Goal: Information Seeking & Learning: Check status

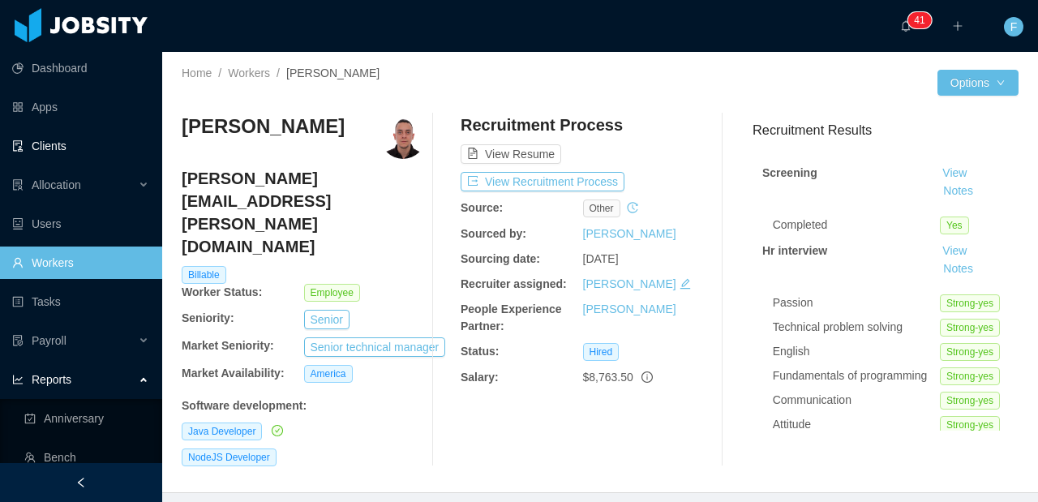
click at [62, 159] on link "Clients" at bounding box center [80, 146] width 137 height 32
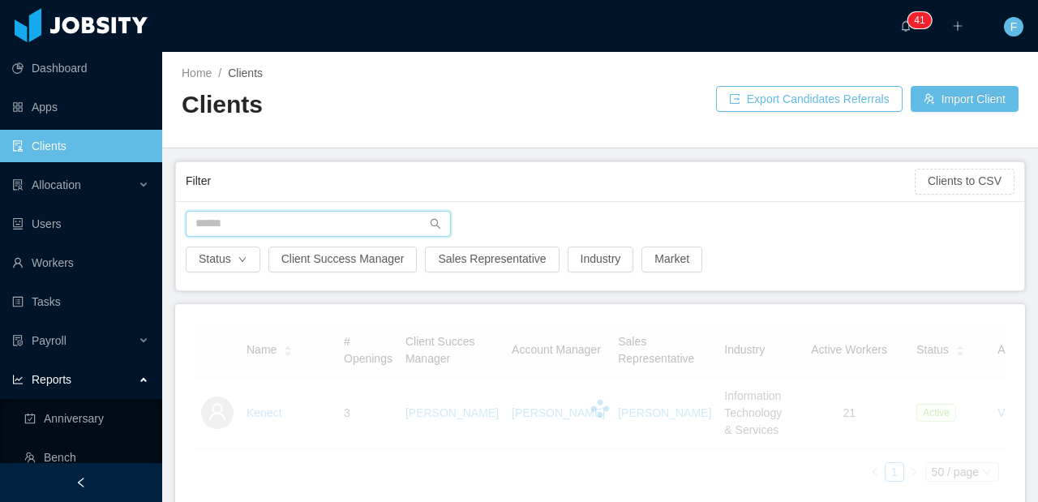
click at [352, 224] on input "text" at bounding box center [318, 224] width 265 height 26
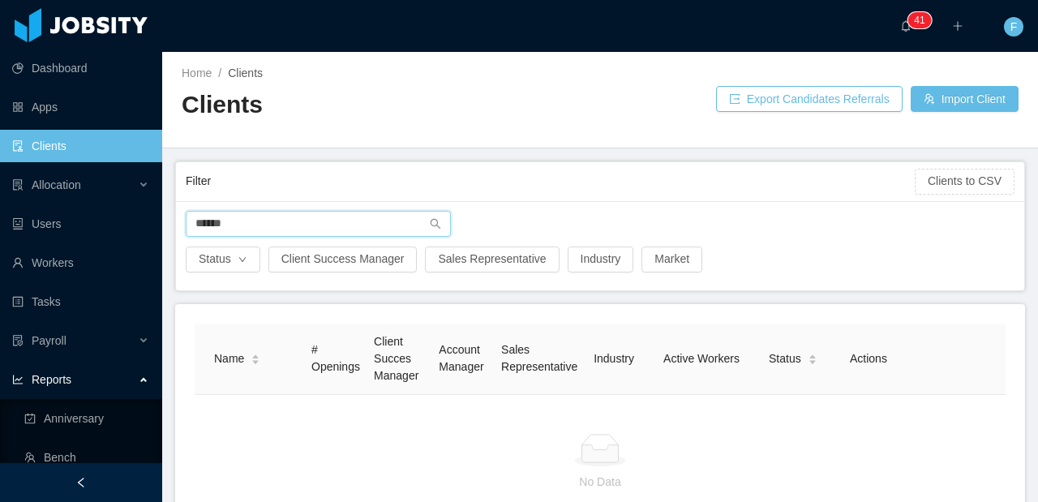
drag, startPoint x: 300, startPoint y: 229, endPoint x: 170, endPoint y: 220, distance: 130.0
click at [170, 220] on main "Home / Clients / Clients Export Candidates Referrals Import Client Filter Clien…" at bounding box center [600, 277] width 876 height 450
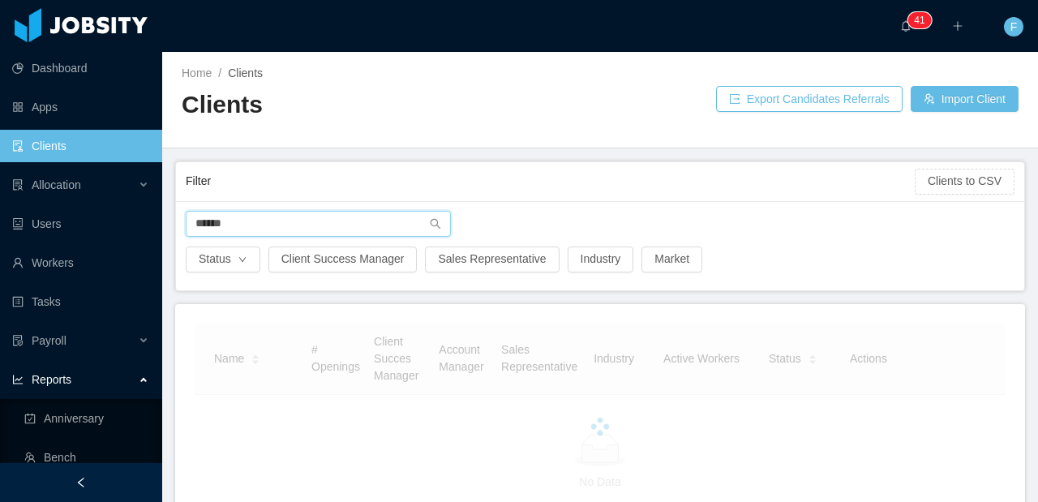
type input "******"
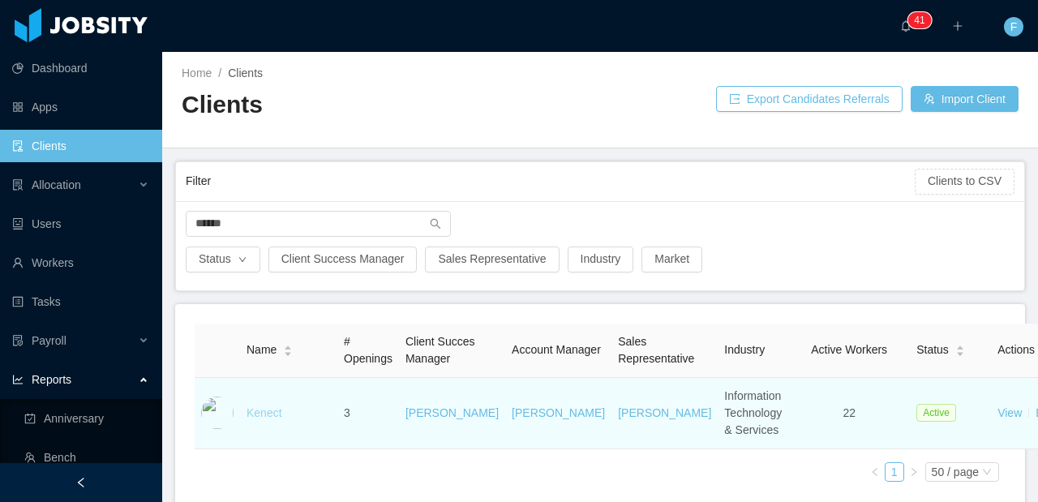
click at [251, 419] on link "Kenect" at bounding box center [264, 412] width 36 height 13
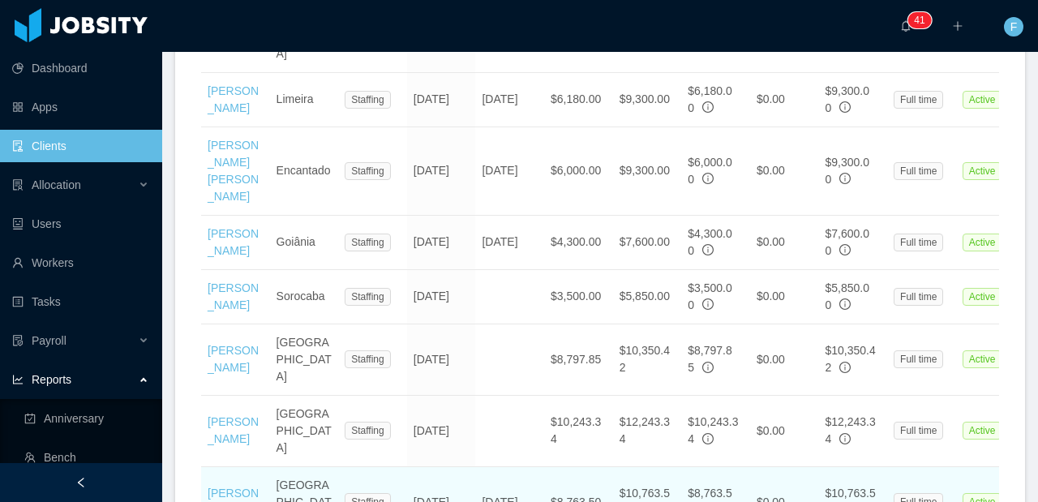
scroll to position [1940, 0]
click at [224, 486] on link "[PERSON_NAME]" at bounding box center [233, 501] width 51 height 30
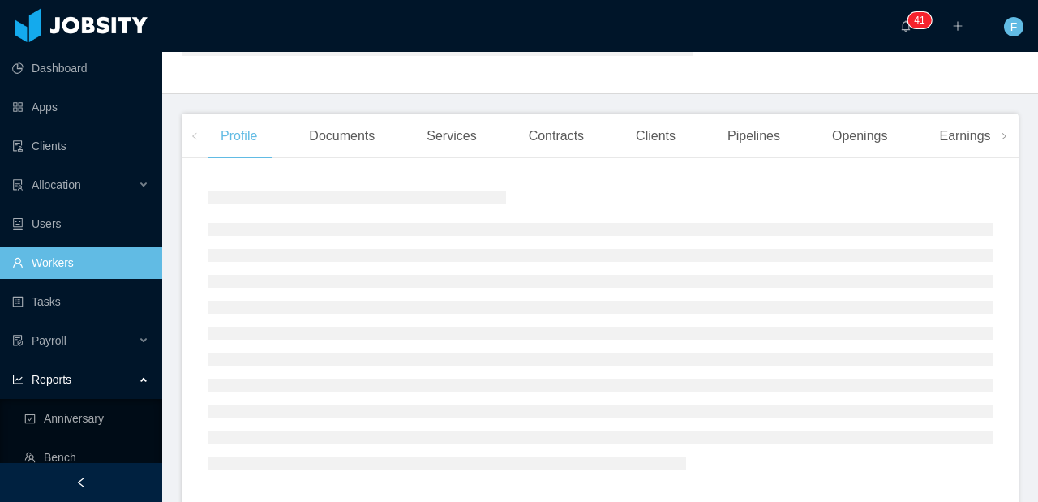
scroll to position [177, 0]
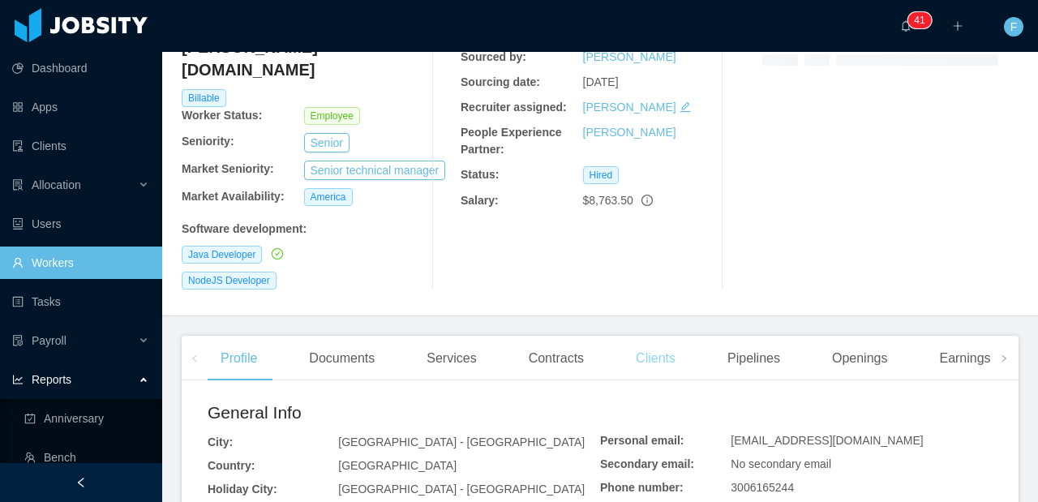
click at [680, 336] on div "Clients" at bounding box center [656, 358] width 66 height 45
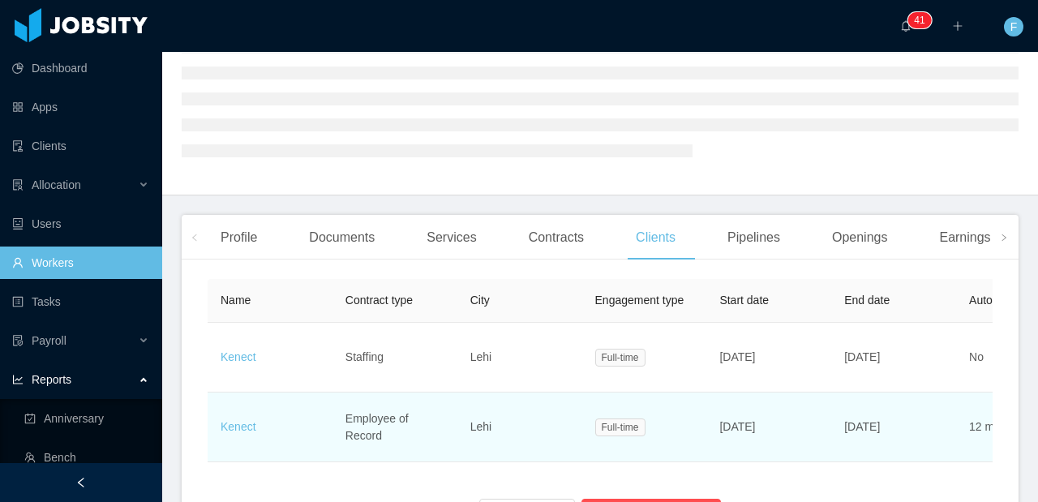
scroll to position [177, 0]
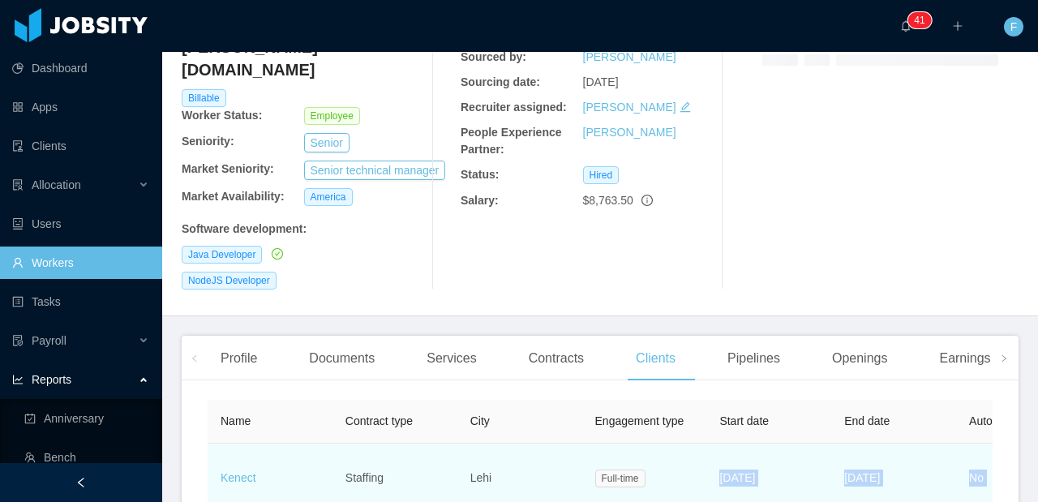
drag, startPoint x: 404, startPoint y: 429, endPoint x: 668, endPoint y: 427, distance: 264.3
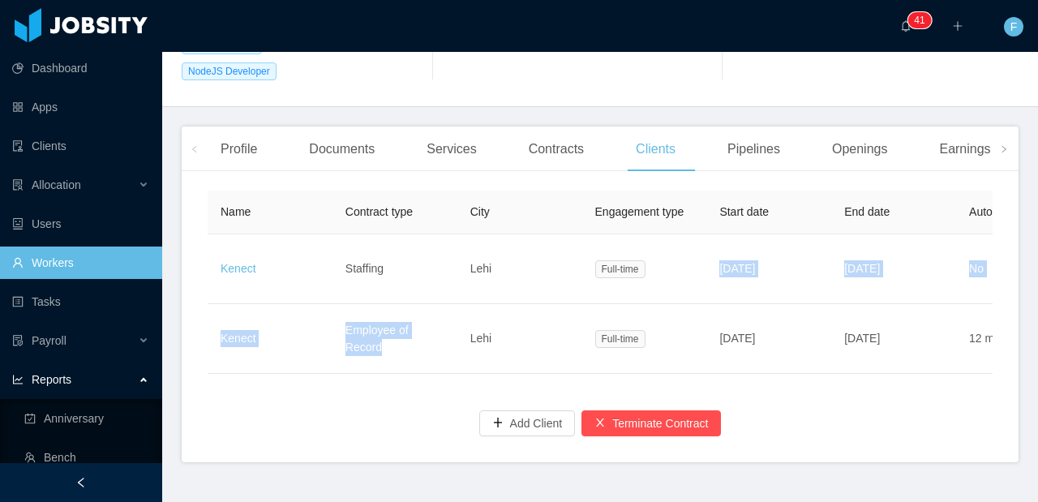
scroll to position [388, 0]
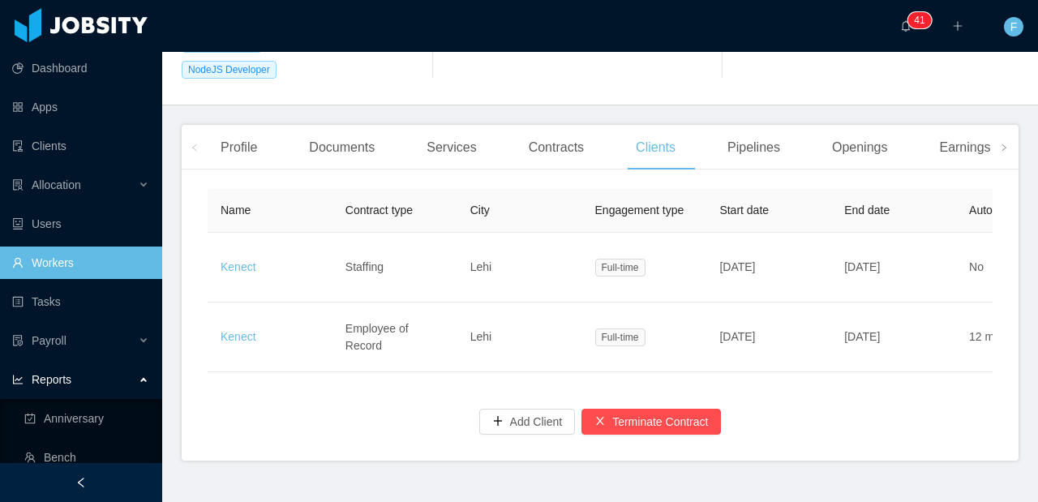
drag, startPoint x: 517, startPoint y: 330, endPoint x: 515, endPoint y: 349, distance: 18.7
click at [517, 334] on td "Lehi" at bounding box center [519, 337] width 125 height 70
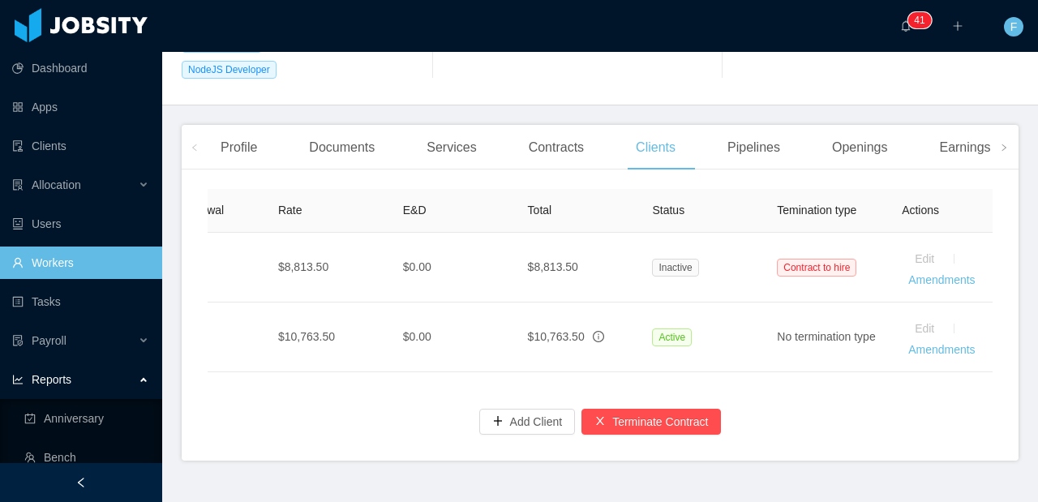
scroll to position [0, 817]
click at [551, 125] on div "Contracts" at bounding box center [556, 147] width 81 height 45
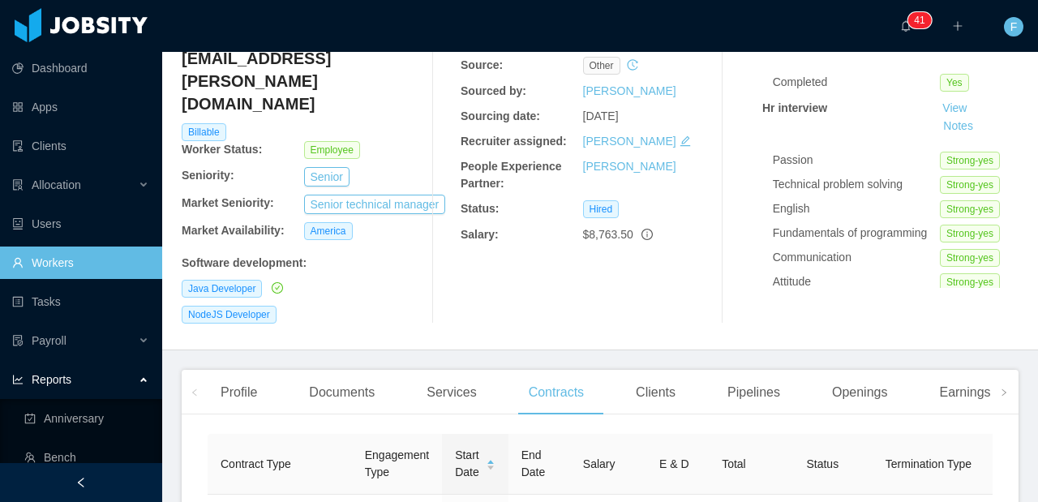
scroll to position [155, 0]
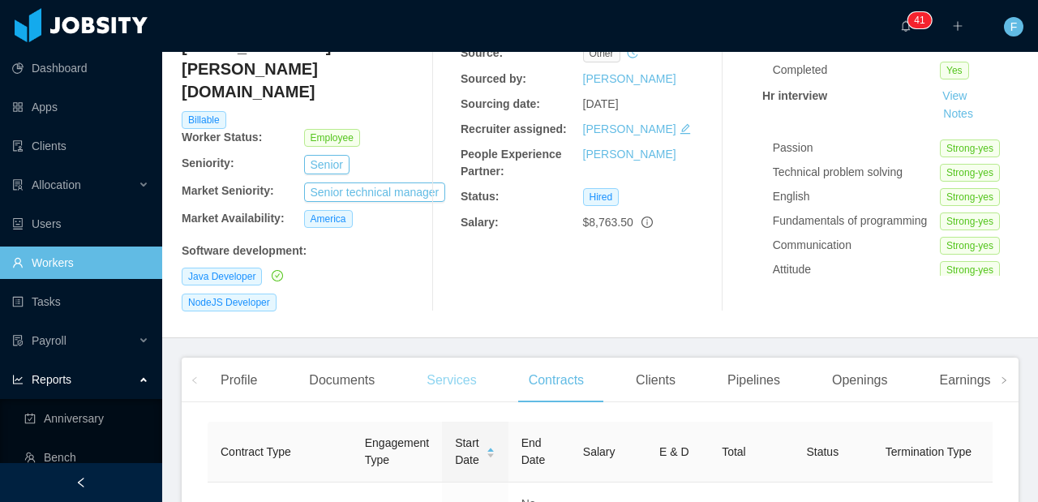
drag, startPoint x: 474, startPoint y: 342, endPoint x: 492, endPoint y: 335, distance: 20.0
click at [474, 358] on div "Services" at bounding box center [451, 380] width 75 height 45
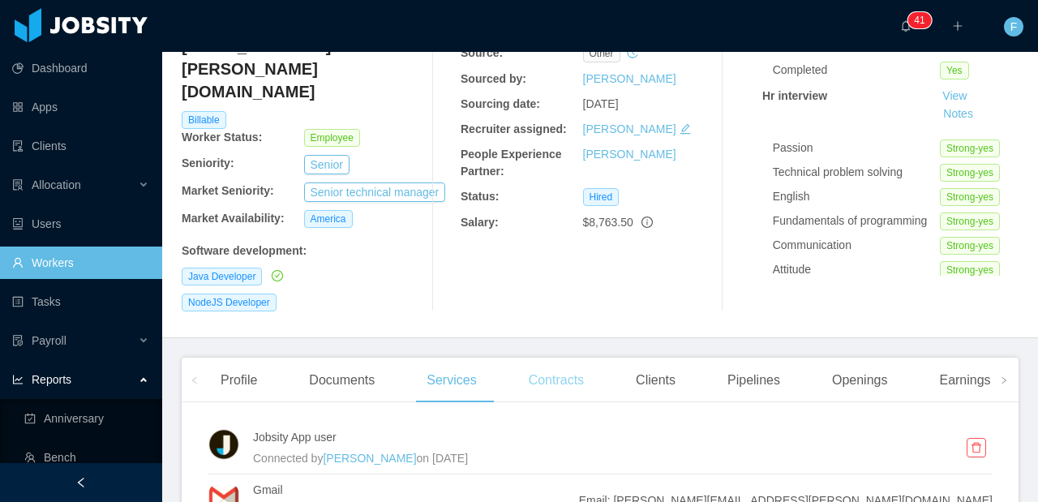
click at [572, 358] on div "Contracts" at bounding box center [556, 380] width 81 height 45
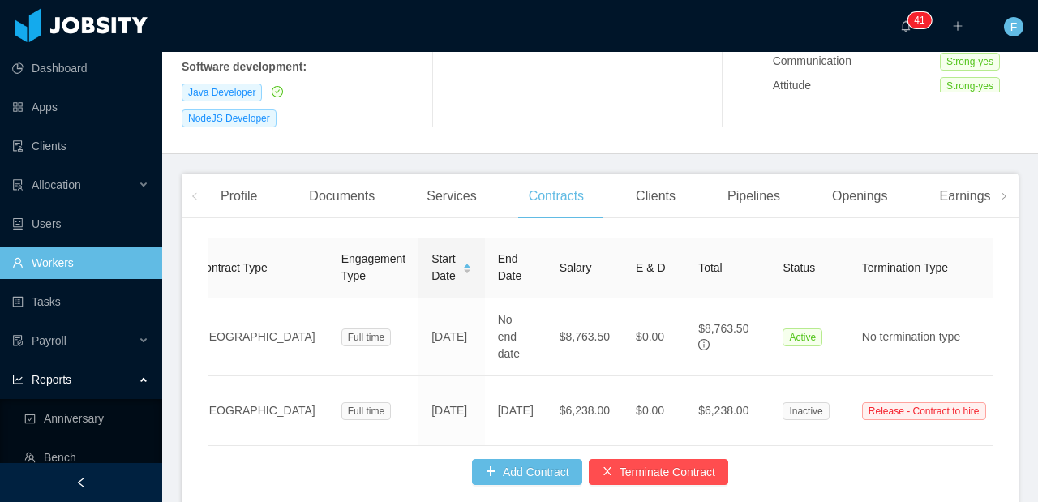
scroll to position [0, 139]
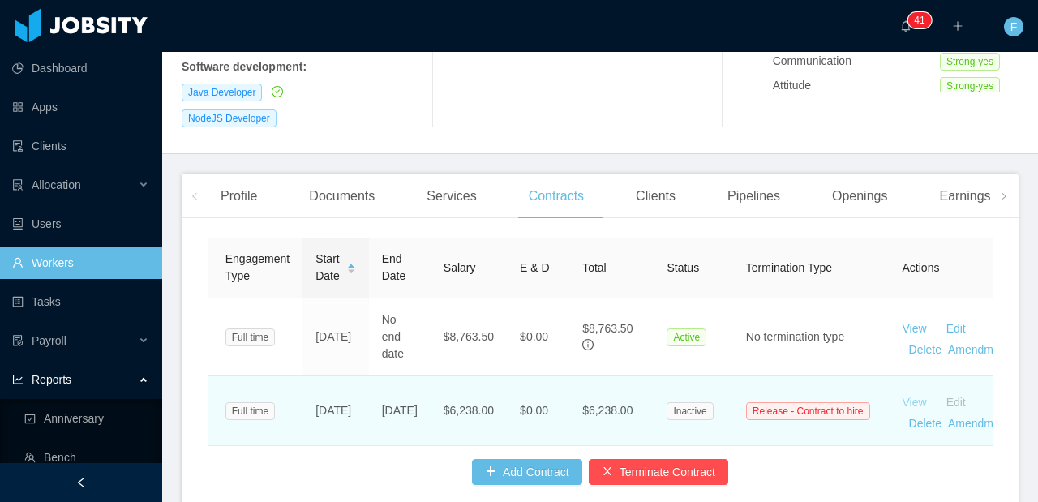
click at [902, 396] on link "View" at bounding box center [914, 402] width 24 height 13
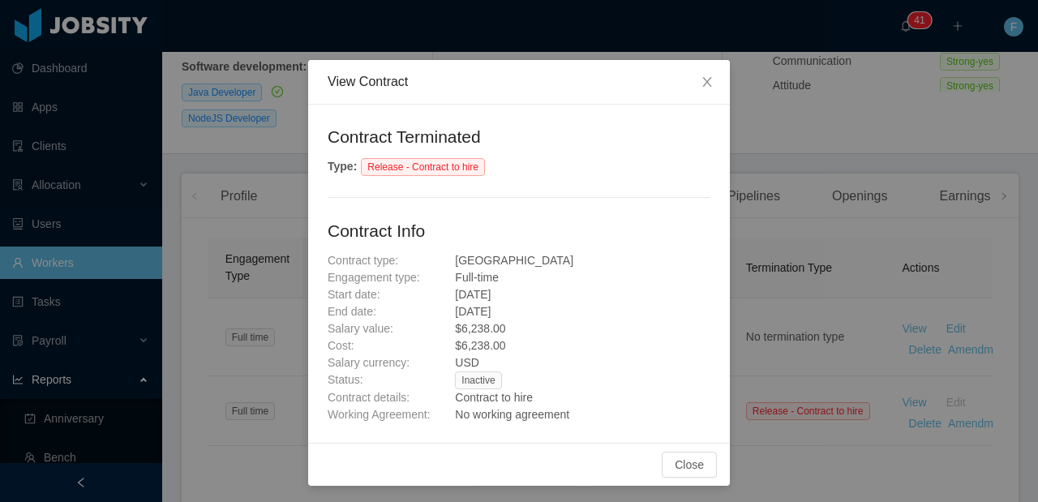
scroll to position [24, 0]
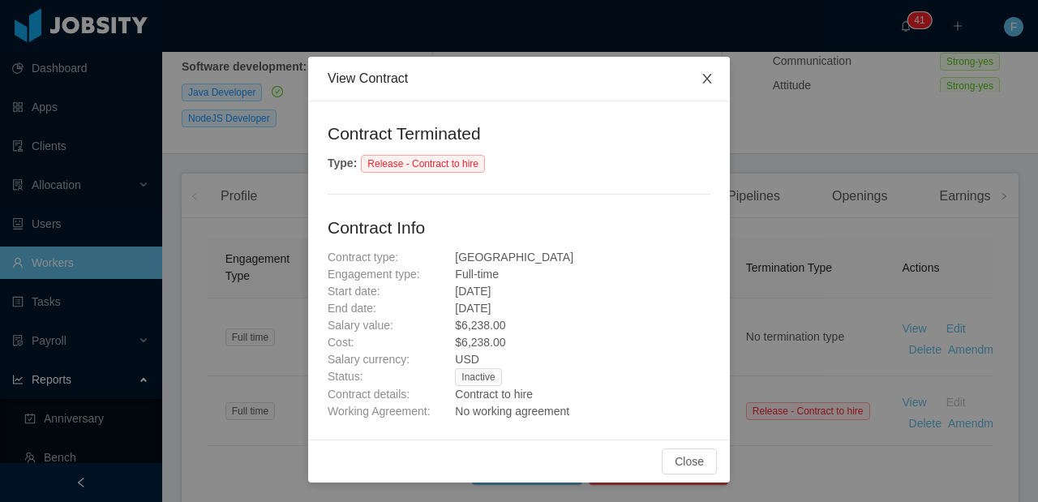
click at [701, 74] on icon "icon: close" at bounding box center [707, 78] width 13 height 13
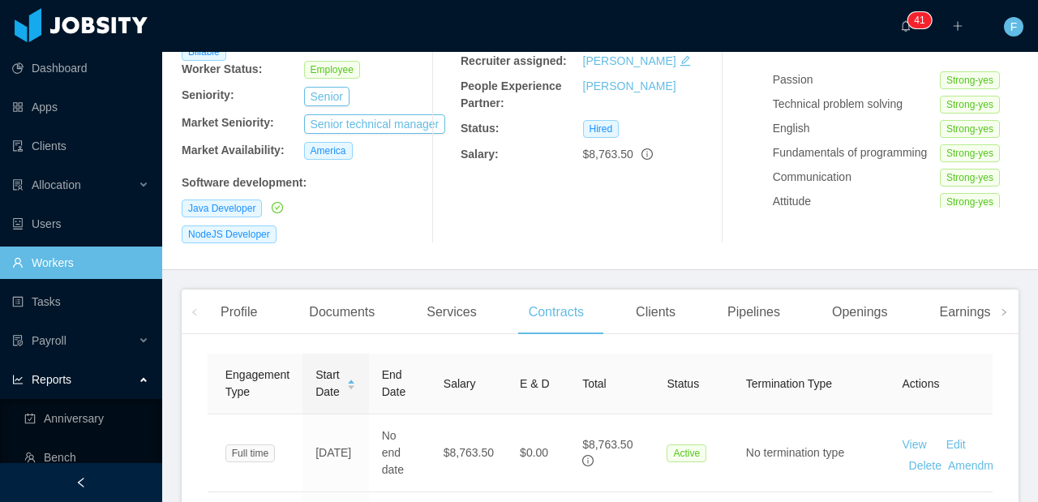
scroll to position [345, 0]
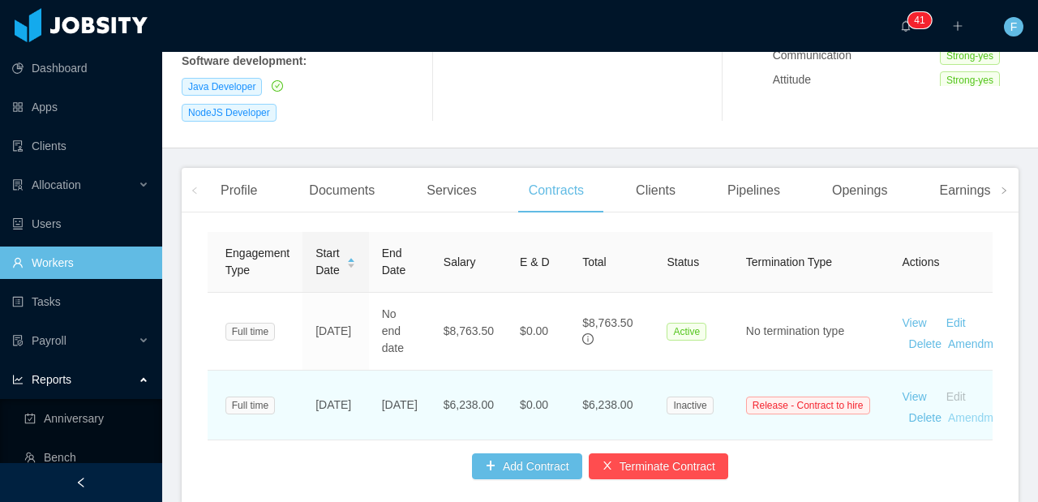
click at [948, 411] on link "Amendments" at bounding box center [981, 417] width 66 height 13
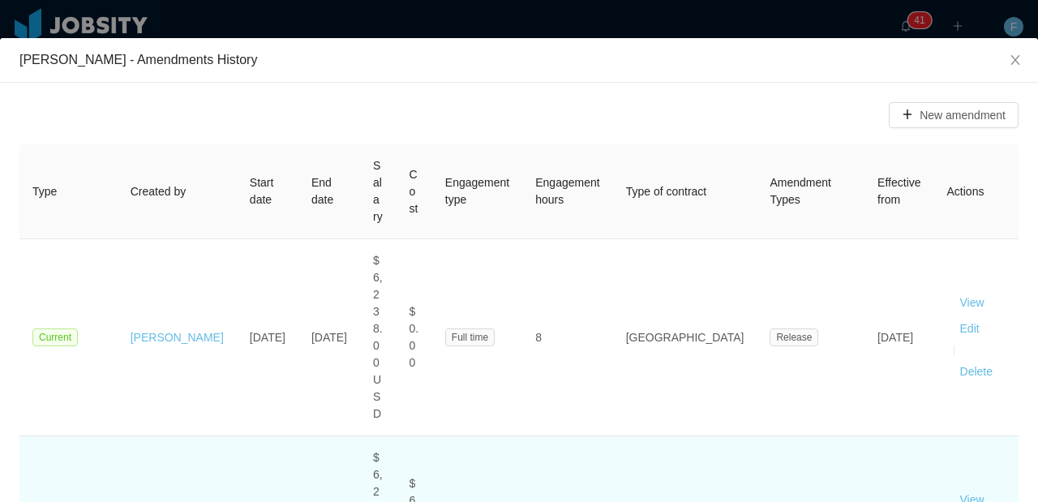
scroll to position [39, 0]
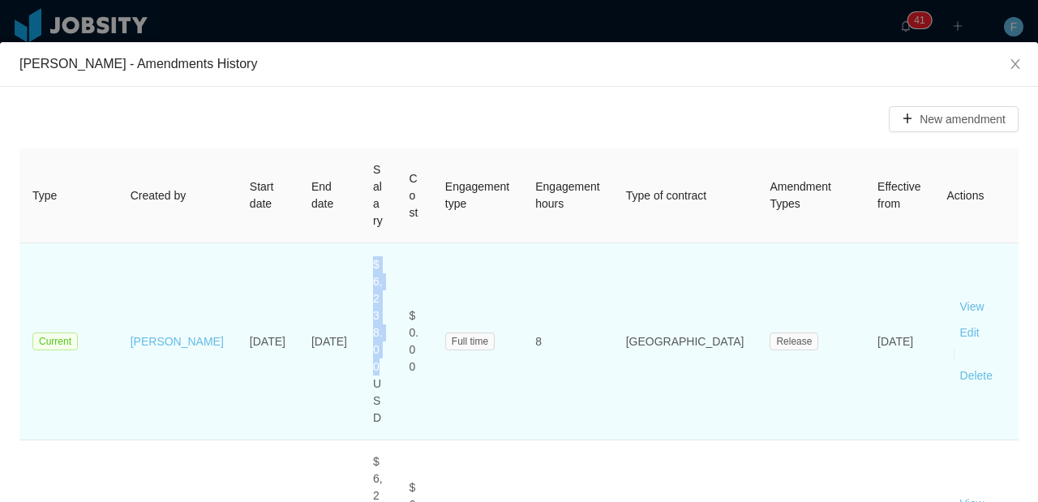
drag, startPoint x: 388, startPoint y: 264, endPoint x: 311, endPoint y: 259, distance: 77.2
click at [360, 259] on td "$6,238.00 USD" at bounding box center [378, 341] width 36 height 197
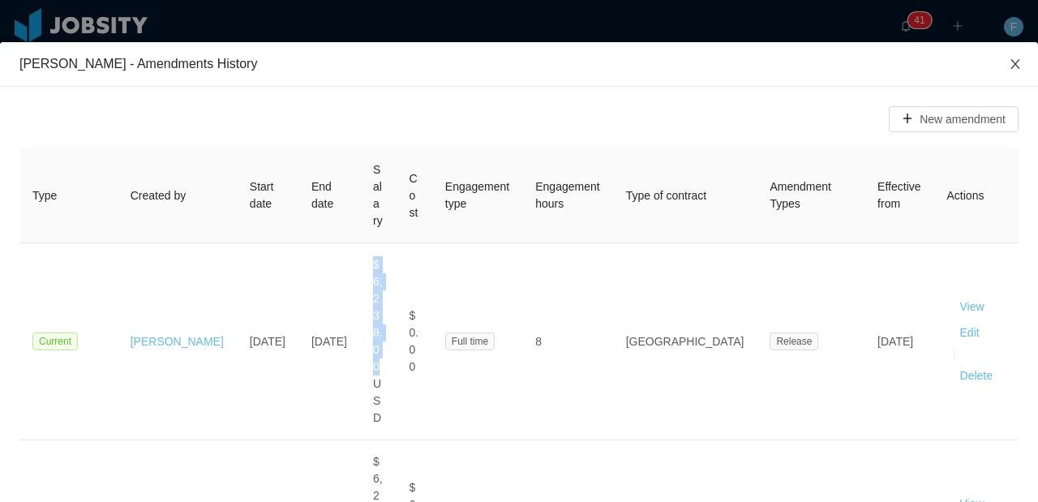
click at [1009, 65] on icon "icon: close" at bounding box center [1015, 64] width 13 height 13
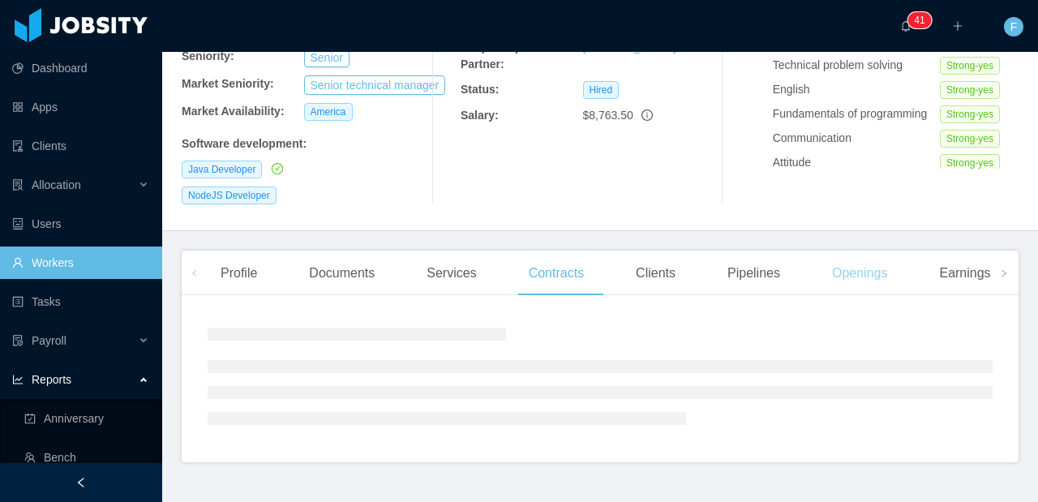
scroll to position [345, 0]
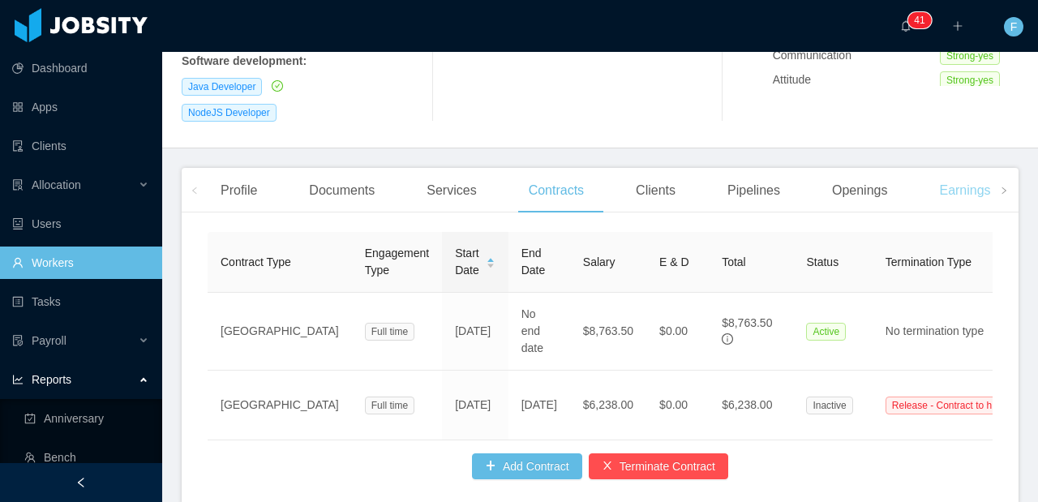
click at [945, 168] on div "Earnings And Discounts" at bounding box center [1008, 190] width 164 height 45
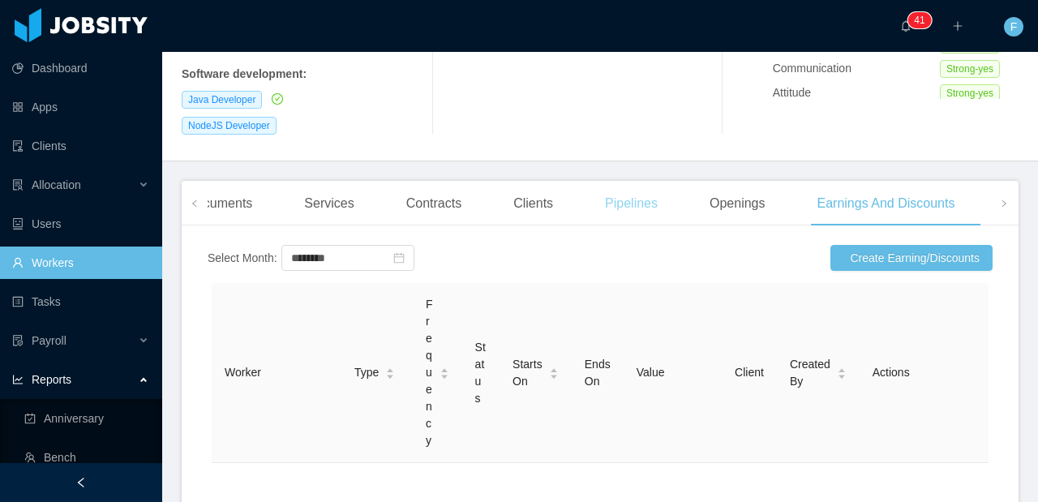
scroll to position [236, 0]
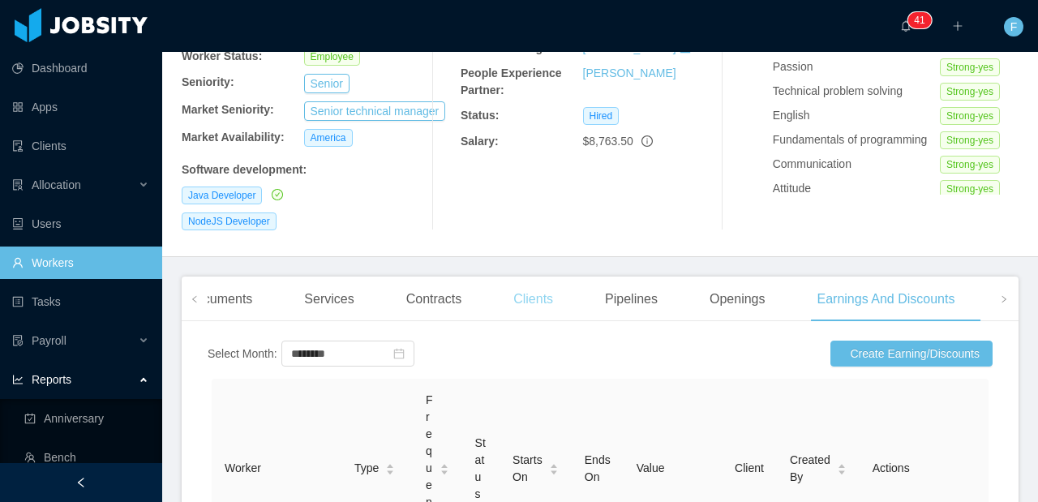
click at [558, 276] on div "Clients" at bounding box center [533, 298] width 66 height 45
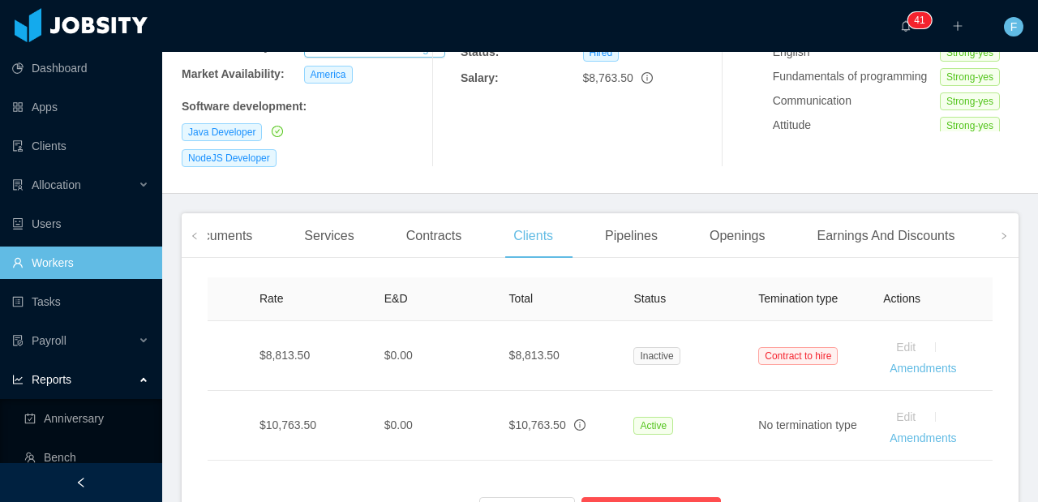
scroll to position [0, 849]
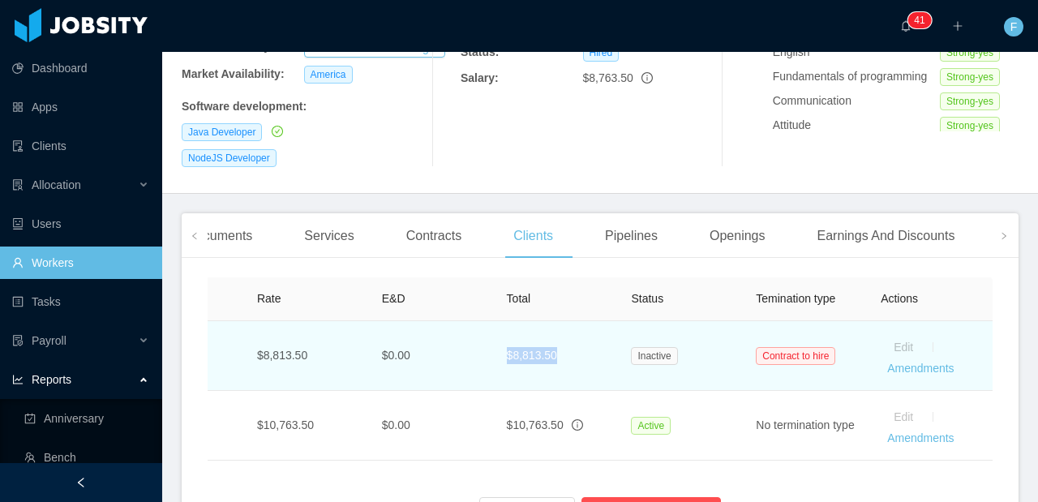
drag, startPoint x: 559, startPoint y: 327, endPoint x: 478, endPoint y: 316, distance: 81.8
click at [478, 321] on tr "Kenect Staffing Lehi Full-time [DATE] [DATE] No $8,813.50 $0.00 $8,813.50 Inact…" at bounding box center [182, 356] width 1622 height 70
click at [478, 321] on td "$0.00" at bounding box center [431, 356] width 125 height 70
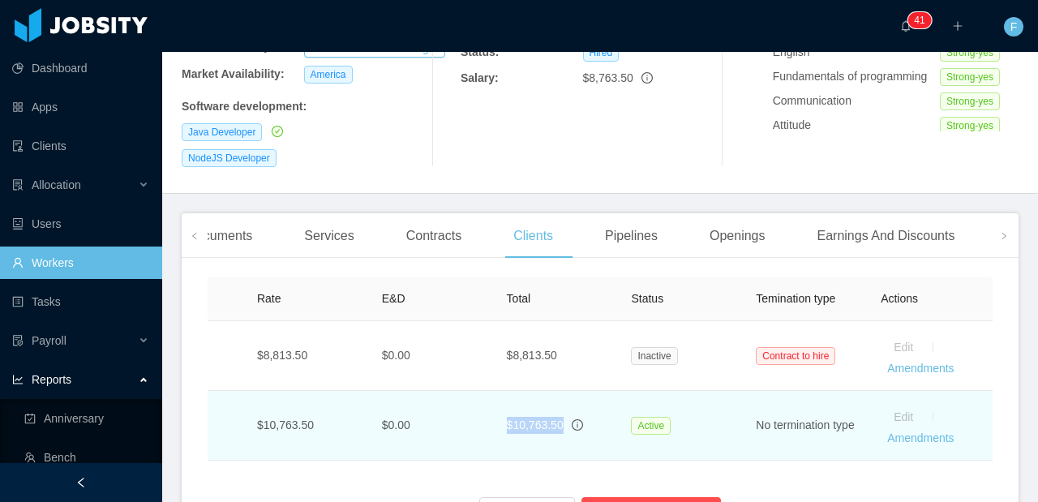
drag, startPoint x: 490, startPoint y: 395, endPoint x: 547, endPoint y: 400, distance: 57.0
click at [547, 400] on td "$10,763.50" at bounding box center [556, 426] width 125 height 70
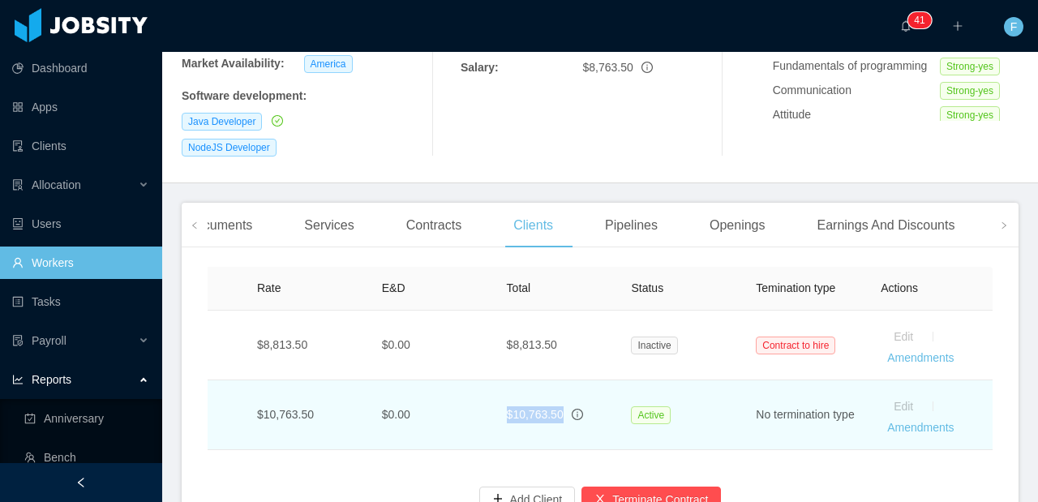
scroll to position [325, 0]
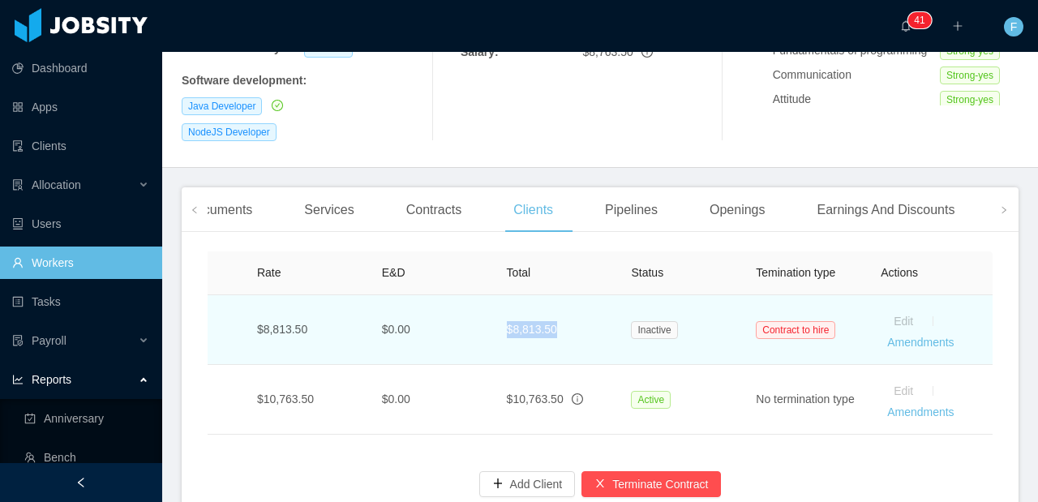
drag, startPoint x: 556, startPoint y: 293, endPoint x: 462, endPoint y: 292, distance: 94.1
click at [462, 295] on tr "Kenect Staffing Lehi Full-time [DATE] [DATE] No $8,813.50 $0.00 $8,813.50 Inact…" at bounding box center [182, 330] width 1622 height 70
click at [501, 295] on td "$8,813.50" at bounding box center [556, 330] width 125 height 70
drag, startPoint x: 495, startPoint y: 292, endPoint x: 567, endPoint y: 297, distance: 72.3
click at [567, 297] on td "$8,813.50" at bounding box center [556, 330] width 125 height 70
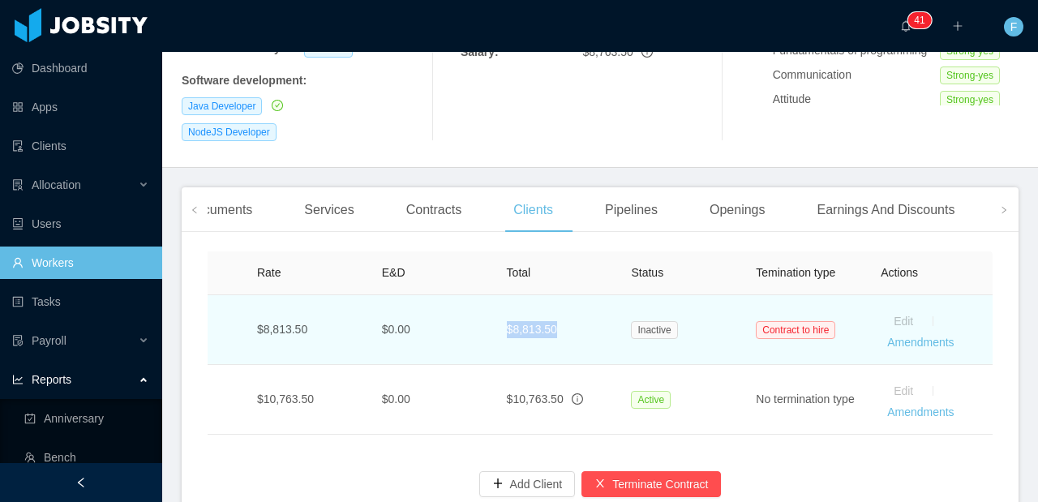
click at [564, 296] on td "$8,813.50" at bounding box center [556, 330] width 125 height 70
drag, startPoint x: 559, startPoint y: 296, endPoint x: 461, endPoint y: 294, distance: 98.1
click at [461, 295] on tr "Kenect Staffing Lehi Full-time [DATE] [DATE] No $8,813.50 $0.00 $8,813.50 Inact…" at bounding box center [182, 330] width 1622 height 70
click at [507, 295] on td "$8,813.50" at bounding box center [556, 330] width 125 height 70
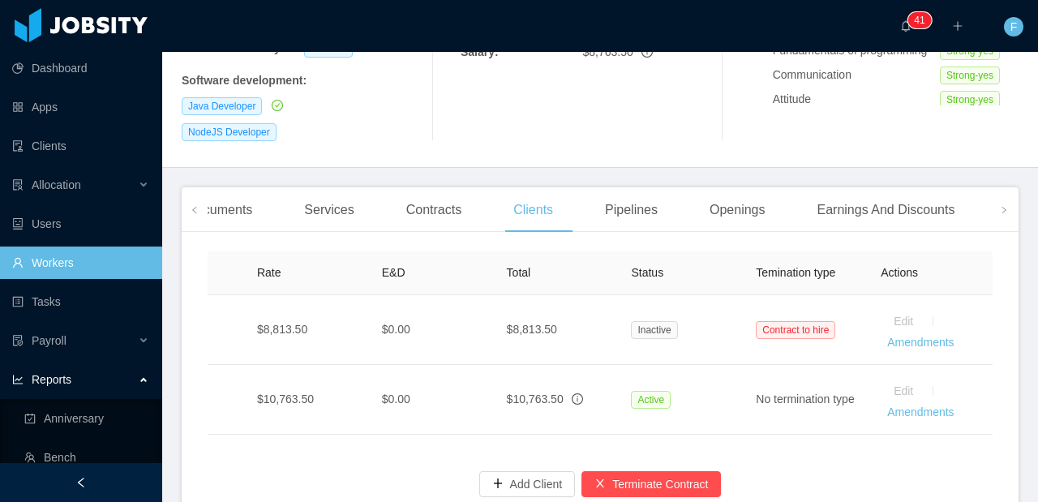
scroll to position [0, 849]
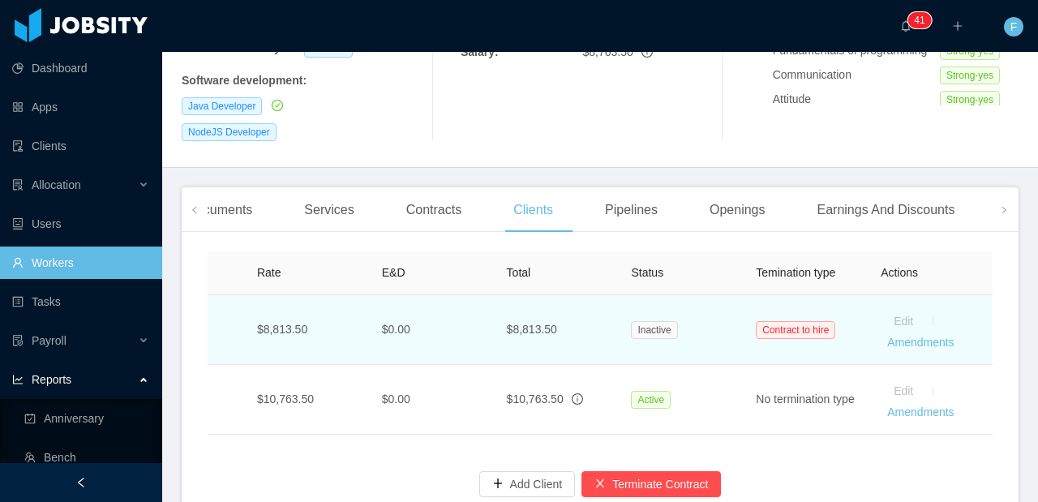
click at [657, 315] on td "Inactive" at bounding box center [680, 330] width 125 height 70
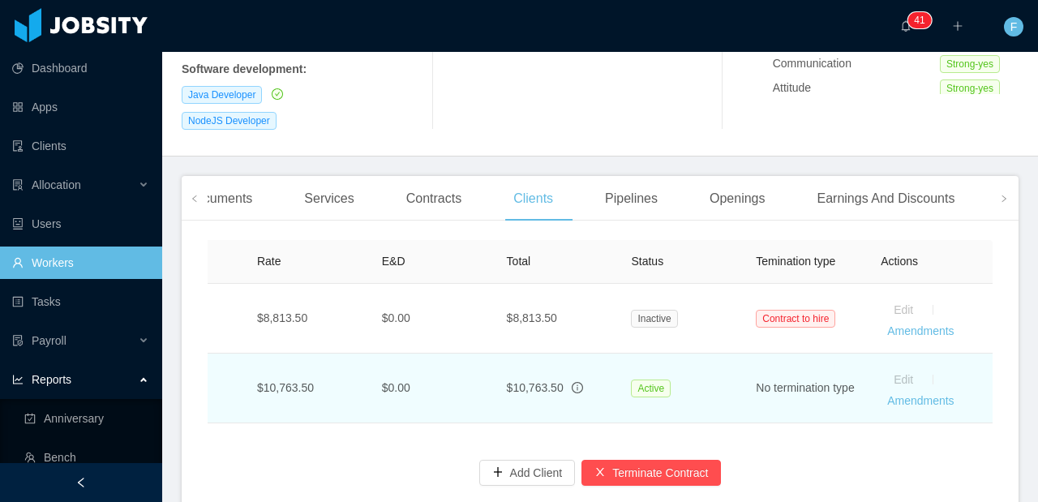
scroll to position [354, 0]
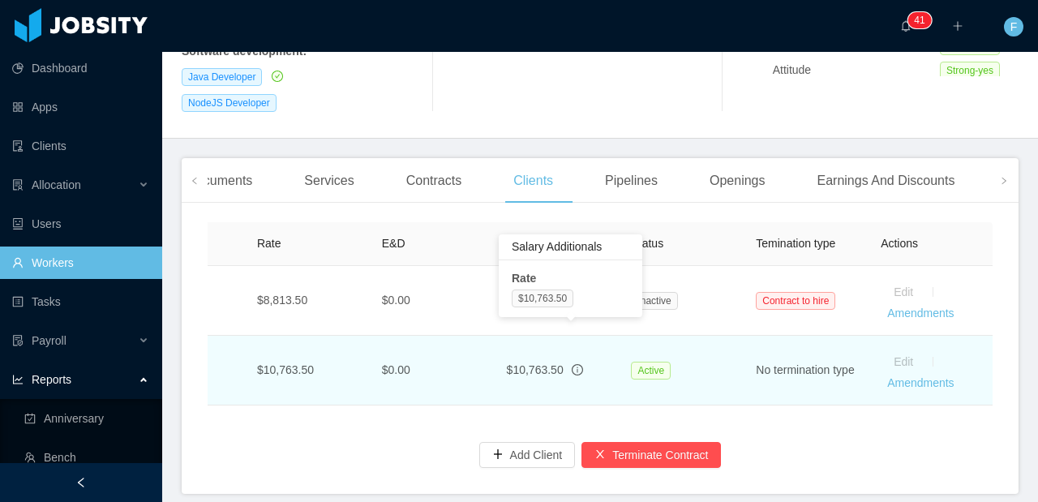
click at [577, 367] on icon "info-circle" at bounding box center [578, 370] width 2 height 6
click at [598, 347] on td "$10,763.50" at bounding box center [556, 371] width 125 height 70
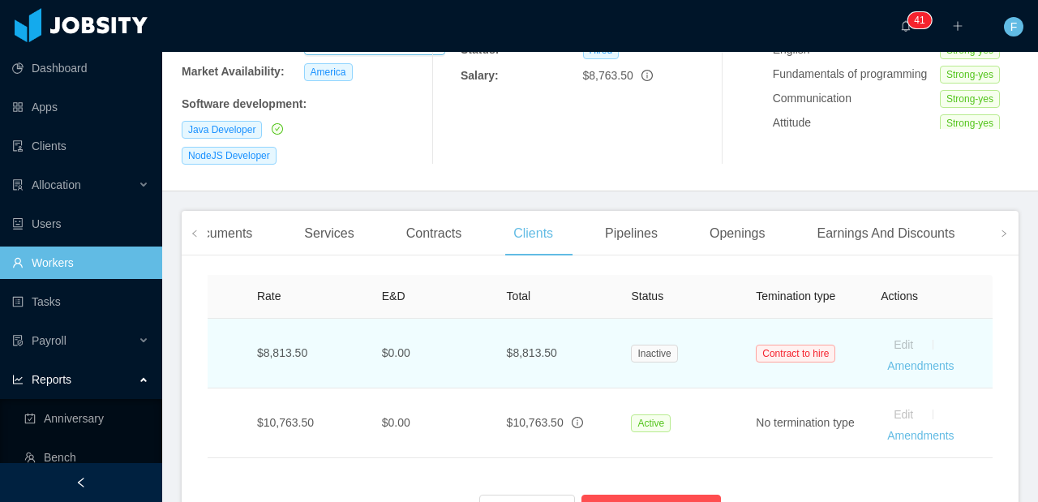
scroll to position [328, 0]
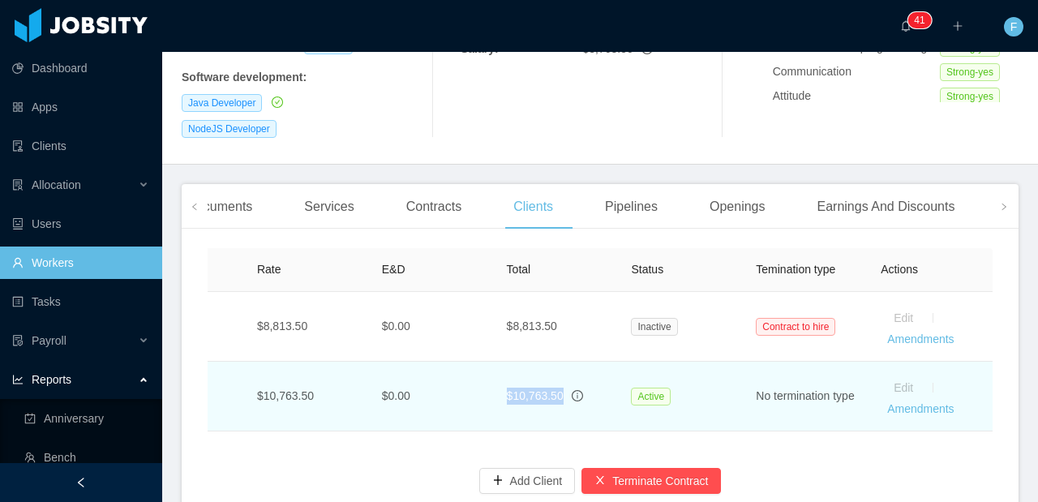
drag, startPoint x: 567, startPoint y: 365, endPoint x: 484, endPoint y: 360, distance: 82.8
click at [494, 362] on td "$10,763.50" at bounding box center [556, 397] width 125 height 70
drag, startPoint x: 775, startPoint y: 375, endPoint x: 739, endPoint y: 358, distance: 39.5
click at [743, 362] on td "No termination type" at bounding box center [805, 397] width 125 height 70
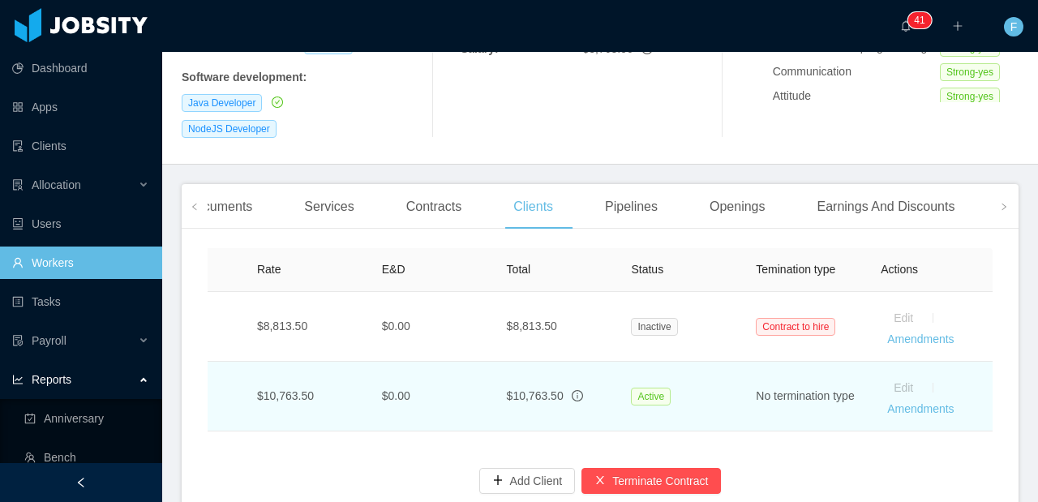
click at [743, 362] on td "No termination type" at bounding box center [805, 397] width 125 height 70
